Goal: Task Accomplishment & Management: Manage account settings

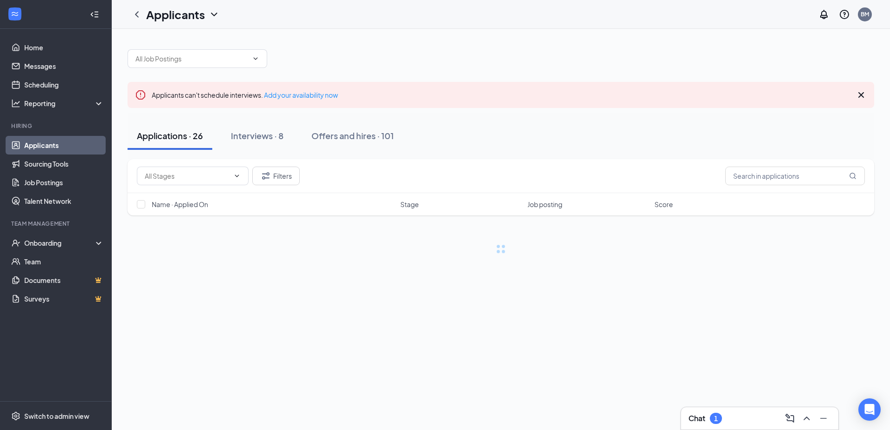
click at [741, 419] on div "Chat 1" at bounding box center [760, 418] width 142 height 15
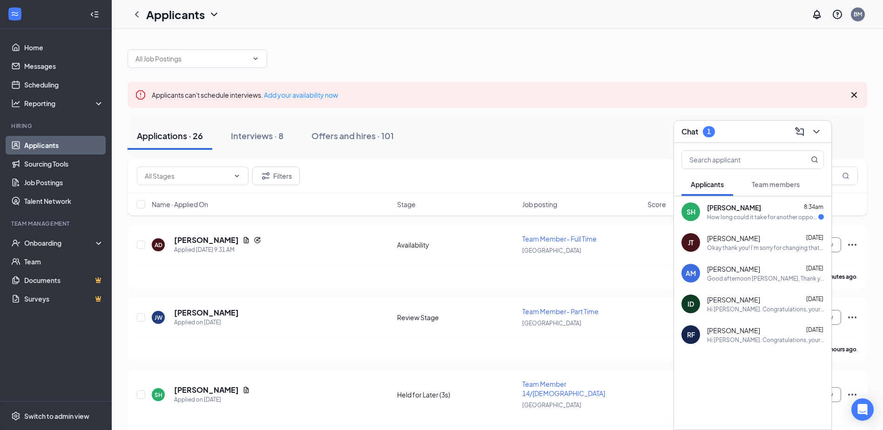
click at [774, 182] on span "Team members" at bounding box center [776, 184] width 48 height 8
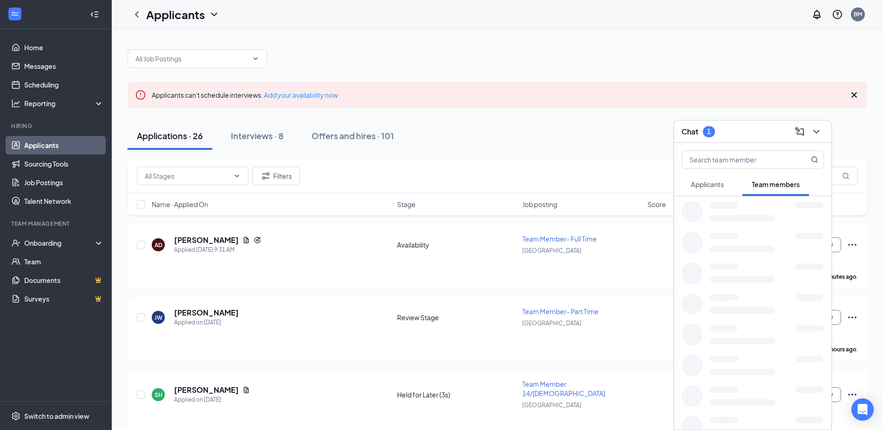
click at [715, 182] on span "Applicants" at bounding box center [707, 184] width 33 height 8
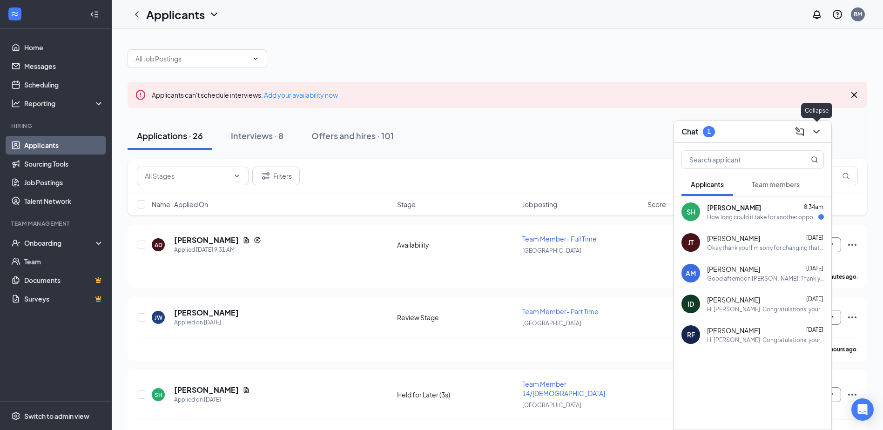
click at [816, 129] on icon "ChevronDown" at bounding box center [816, 131] width 11 height 11
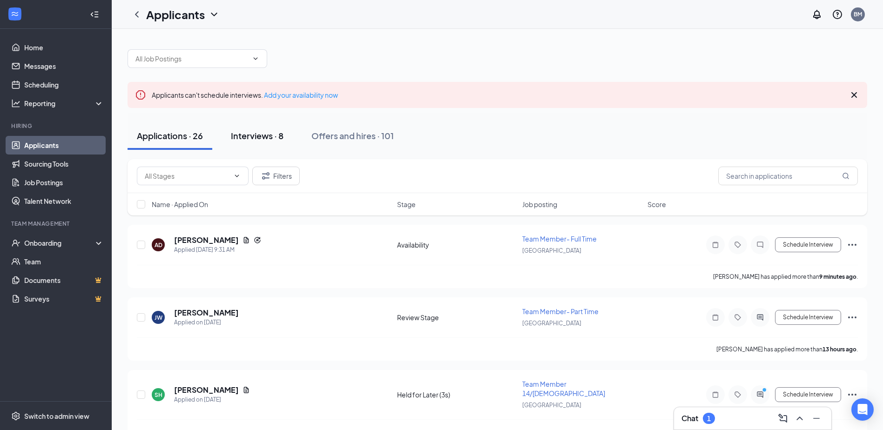
click at [251, 136] on div "Interviews · 8" at bounding box center [257, 136] width 53 height 12
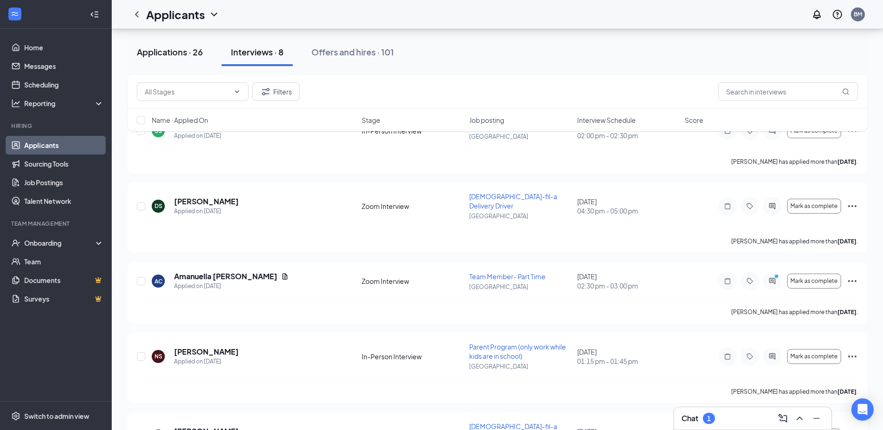
scroll to position [185, 0]
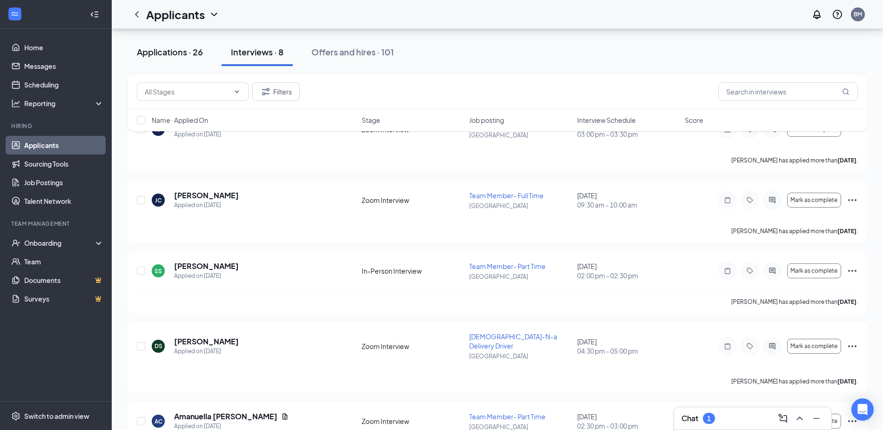
click at [190, 56] on div "Applications · 26" at bounding box center [170, 52] width 66 height 12
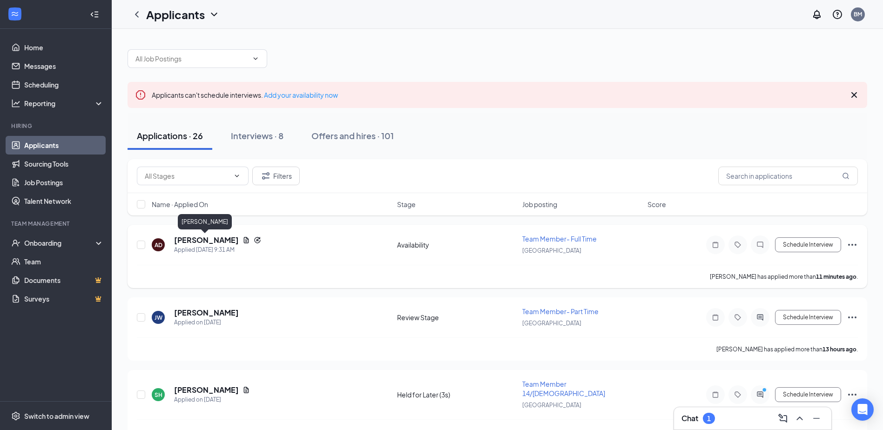
click at [209, 244] on h5 "[PERSON_NAME]" at bounding box center [206, 240] width 65 height 10
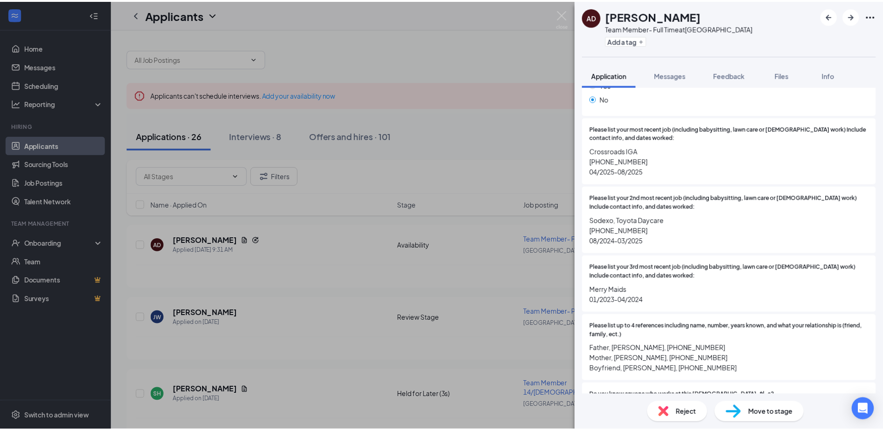
scroll to position [373, 0]
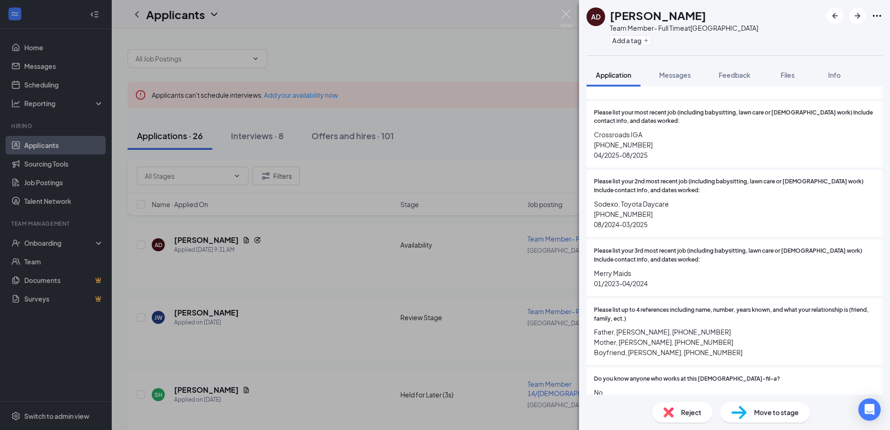
click at [406, 218] on div "AD [PERSON_NAME] Team Member- Full Time at [GEOGRAPHIC_DATA] Add a tag Applicat…" at bounding box center [445, 215] width 890 height 430
